Goal: Go to known website: Access a specific website the user already knows

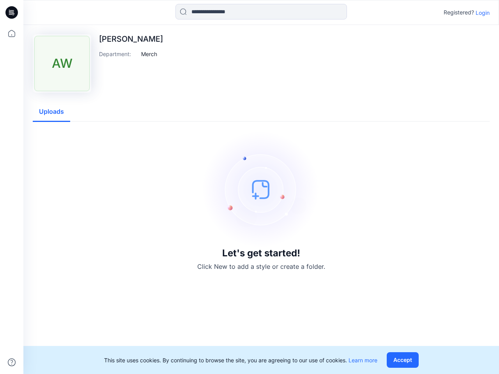
click at [249, 187] on img at bounding box center [261, 189] width 117 height 117
click at [12, 12] on icon at bounding box center [12, 12] width 3 height 0
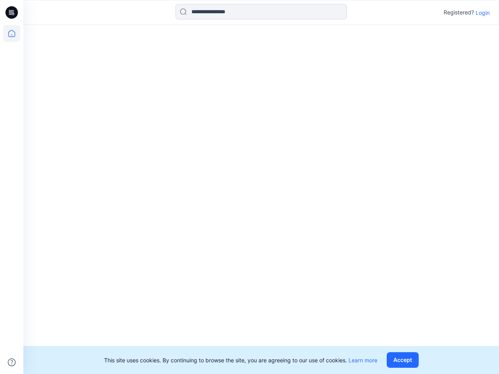
click at [12, 34] on icon at bounding box center [11, 33] width 17 height 17
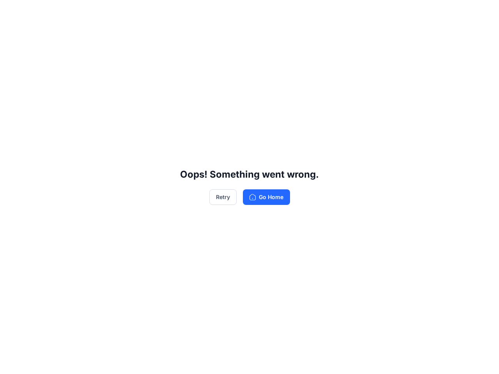
click at [12, 362] on div "Oops! Something went wrong. Retry Go Home" at bounding box center [249, 187] width 499 height 374
click at [261, 12] on div "Oops! Something went wrong. Retry Go Home" at bounding box center [249, 187] width 499 height 374
click at [482, 12] on div "Oops! Something went wrong. Retry Go Home" at bounding box center [249, 187] width 499 height 374
click at [149, 54] on div "Oops! Something went wrong. Retry Go Home" at bounding box center [249, 187] width 499 height 374
click at [51, 112] on div "Oops! Something went wrong. Retry Go Home" at bounding box center [249, 187] width 499 height 374
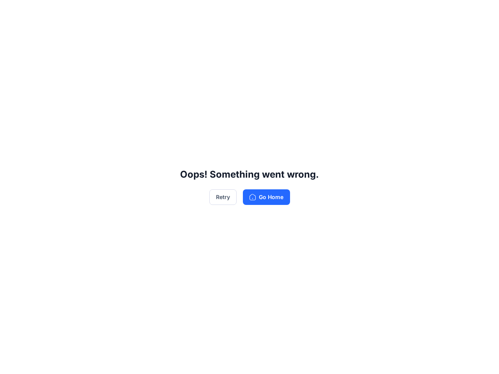
click at [404, 360] on div "Oops! Something went wrong. Retry Go Home" at bounding box center [249, 187] width 499 height 374
